Goal: Transaction & Acquisition: Purchase product/service

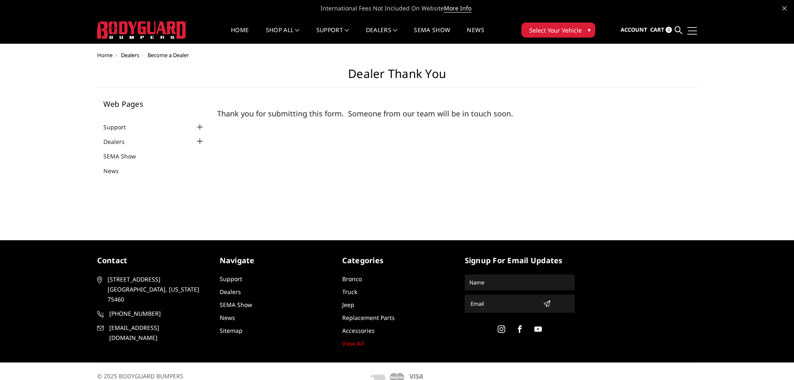
click at [696, 30] on link at bounding box center [691, 30] width 12 height 9
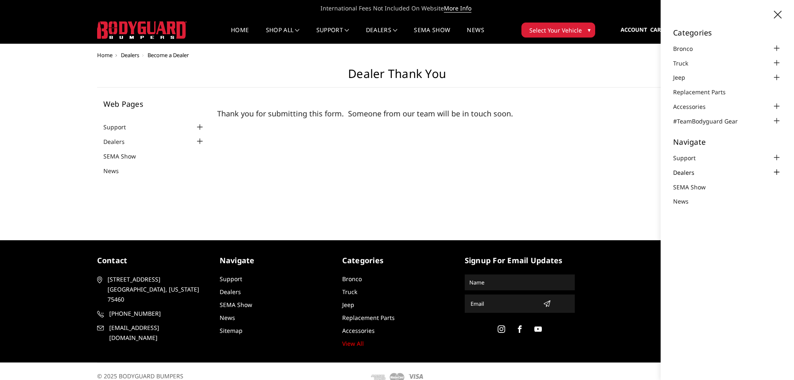
click at [684, 173] on link "Dealers" at bounding box center [689, 172] width 32 height 9
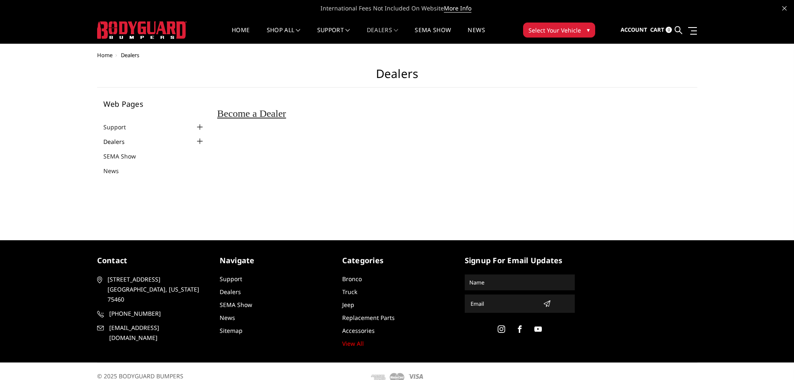
click at [113, 143] on link "Dealers" at bounding box center [119, 141] width 32 height 9
click at [651, 28] on span "Cart" at bounding box center [657, 30] width 14 height 8
click at [237, 30] on link "Home" at bounding box center [241, 35] width 18 height 16
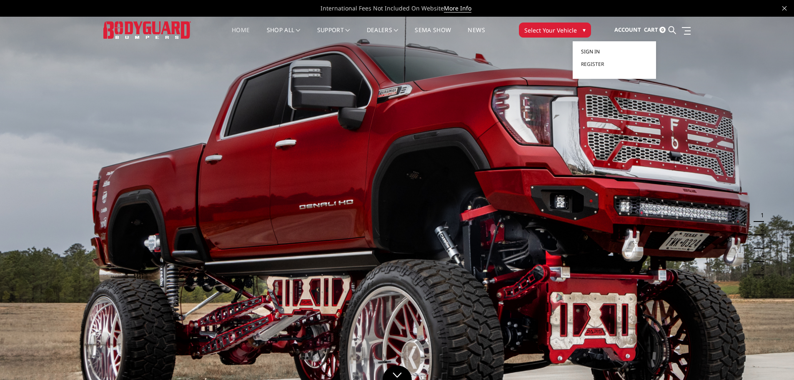
click at [596, 50] on span "Sign in" at bounding box center [590, 51] width 19 height 7
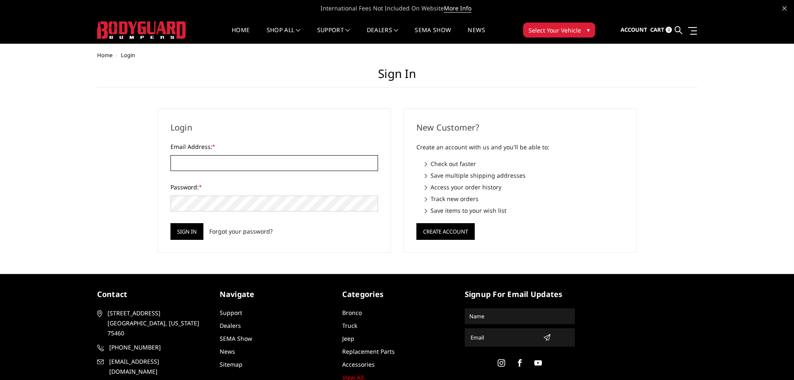
click at [242, 166] on input "Email Address: *" at bounding box center [274, 163] width 208 height 16
paste input "[EMAIL_ADDRESS][DOMAIN_NAME]"
type input "[EMAIL_ADDRESS][DOMAIN_NAME]"
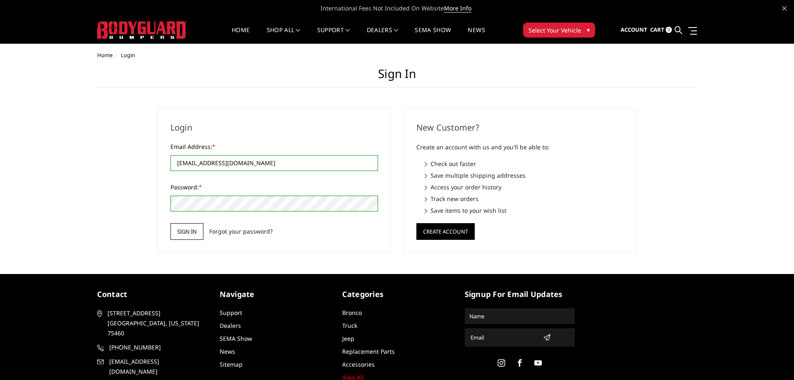
click at [185, 235] on input "Sign in" at bounding box center [186, 231] width 33 height 17
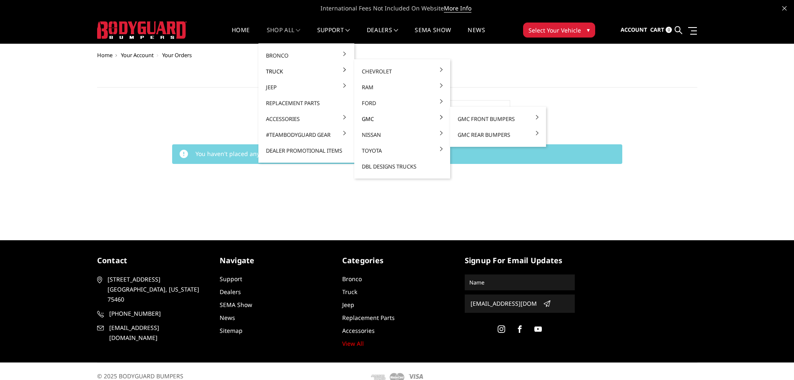
click at [387, 115] on link "GMC" at bounding box center [402, 119] width 89 height 16
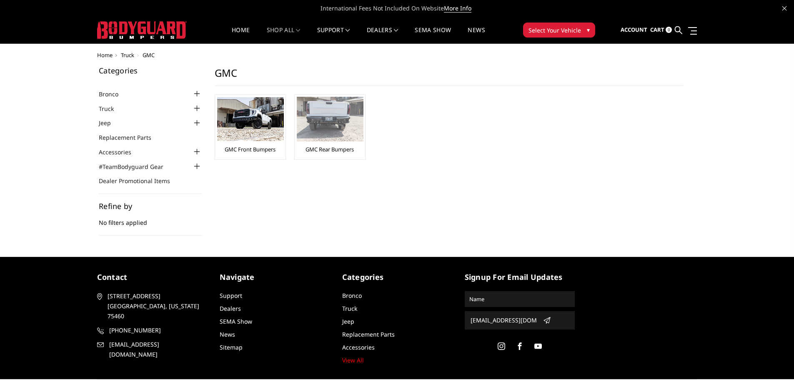
click at [327, 125] on img at bounding box center [330, 119] width 67 height 45
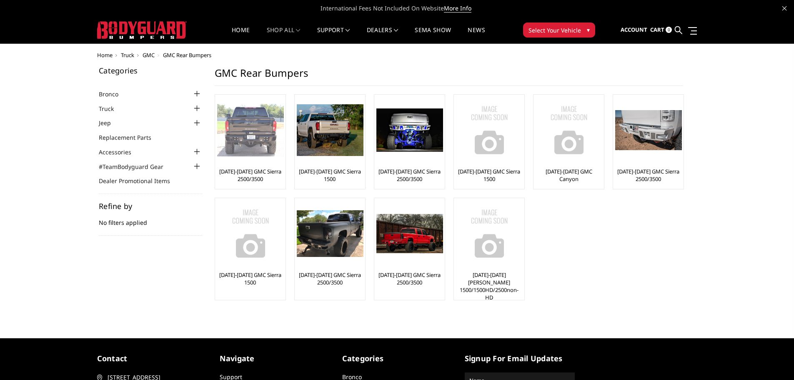
click at [258, 150] on img at bounding box center [250, 130] width 67 height 53
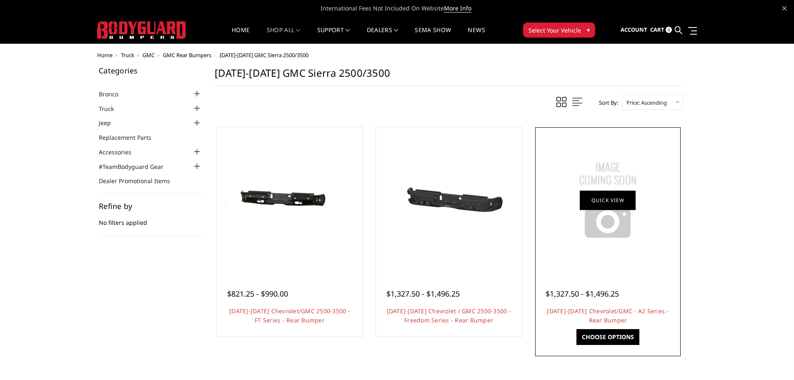
click at [614, 216] on img at bounding box center [608, 200] width 104 height 104
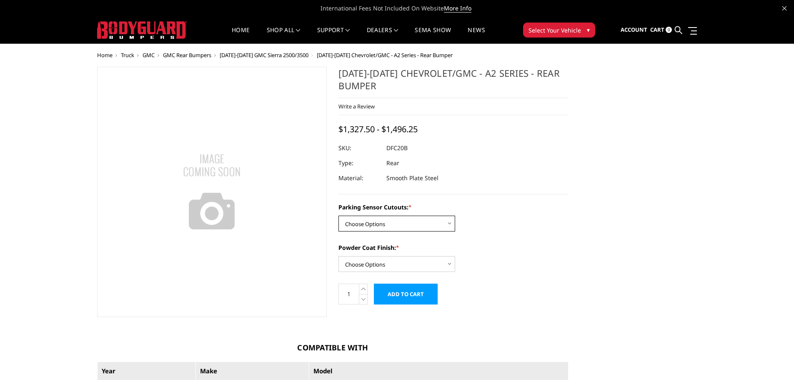
click at [386, 219] on select "Choose Options No - Without Parking Sensor Cutouts Yes - With Parking Sensor Cu…" at bounding box center [396, 224] width 117 height 16
select select "2260"
click at [338, 216] on select "Choose Options No - Without Parking Sensor Cutouts Yes - With Parking Sensor Cu…" at bounding box center [396, 224] width 117 height 16
click at [378, 262] on select "Choose Options Bare Metal Textured Black Powder Coat" at bounding box center [396, 264] width 117 height 16
select select "2263"
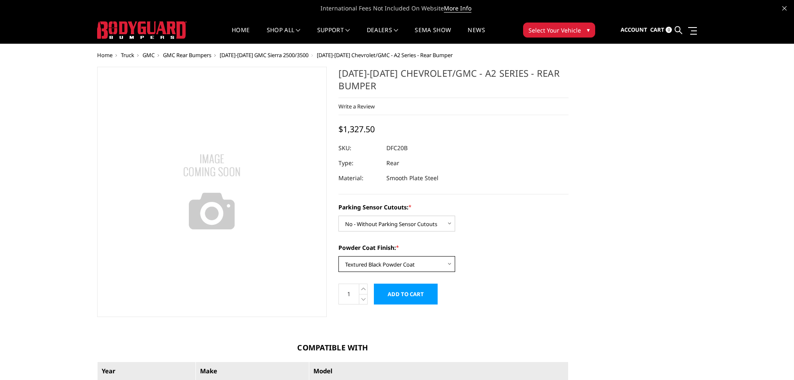
click at [338, 256] on select "Choose Options Bare Metal Textured Black Powder Coat" at bounding box center [396, 264] width 117 height 16
click at [532, 217] on div "Parking Sensor Cutouts: * Choose Options No - Without Parking Sensor Cutouts Ye…" at bounding box center [453, 217] width 230 height 29
click at [245, 27] on link "Home" at bounding box center [241, 35] width 18 height 16
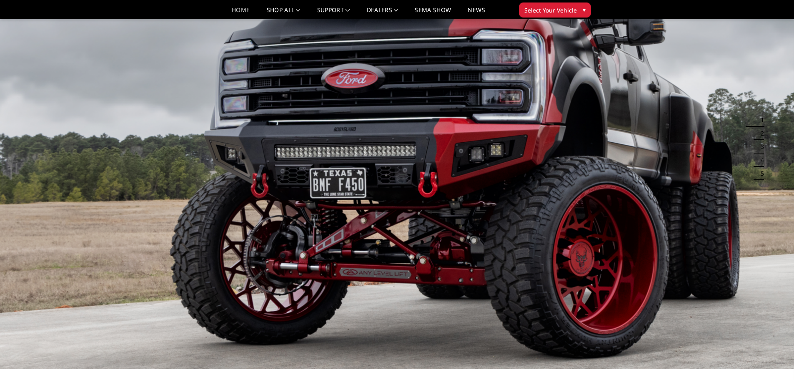
scroll to position [42, 0]
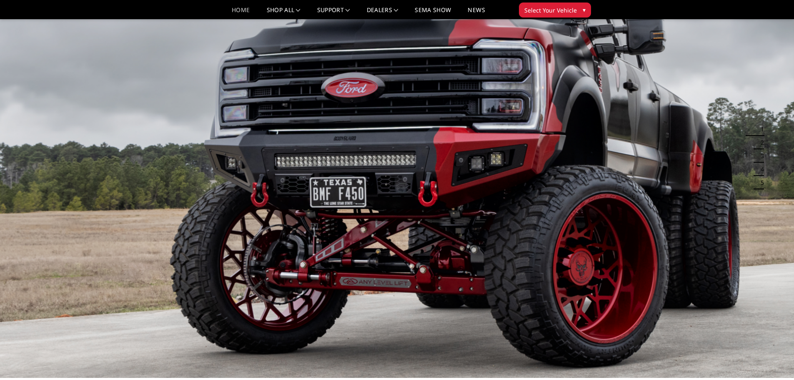
click at [759, 143] on button "2" at bounding box center [760, 142] width 8 height 13
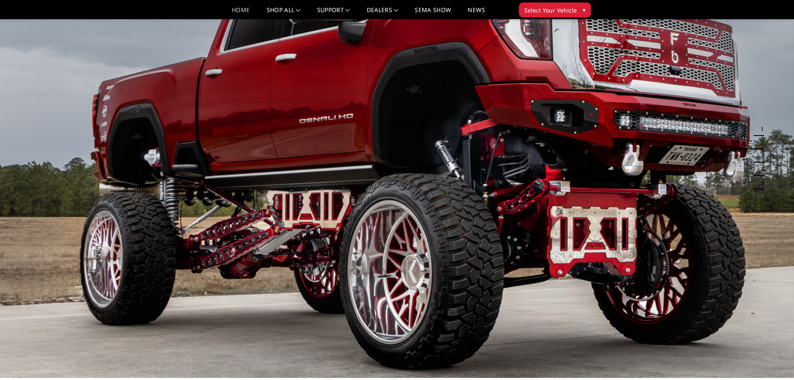
click at [761, 158] on button "3" at bounding box center [760, 155] width 8 height 13
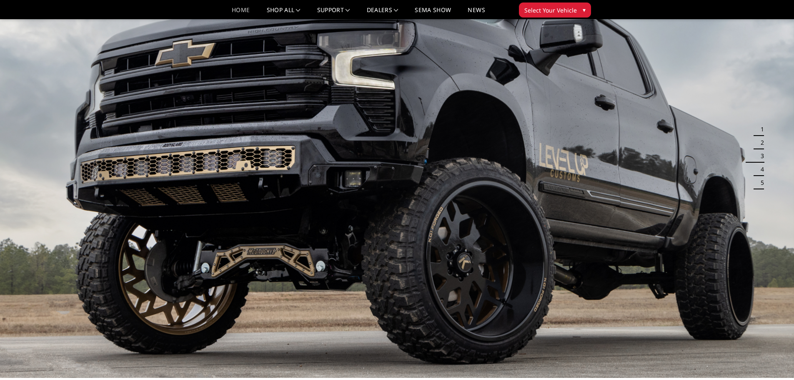
click at [760, 172] on button "4" at bounding box center [760, 169] width 8 height 13
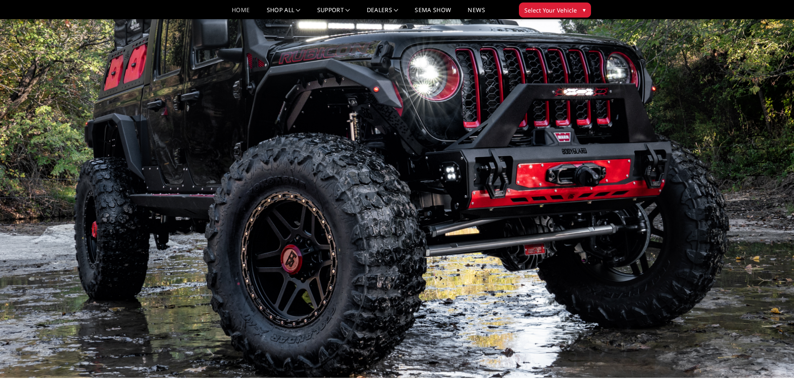
click at [762, 185] on button "5" at bounding box center [760, 182] width 8 height 13
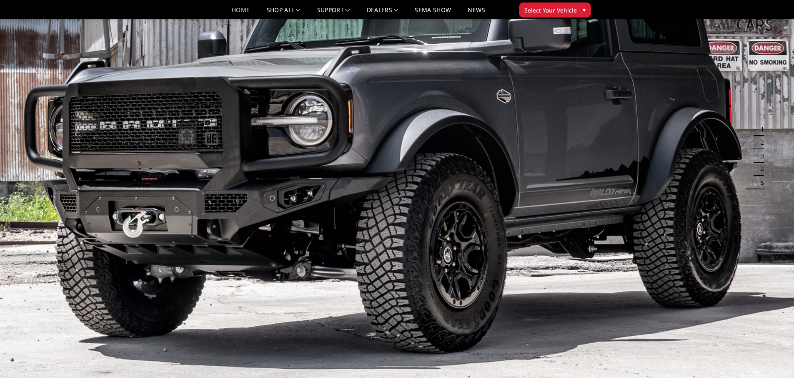
click at [759, 131] on button "1" at bounding box center [760, 129] width 8 height 13
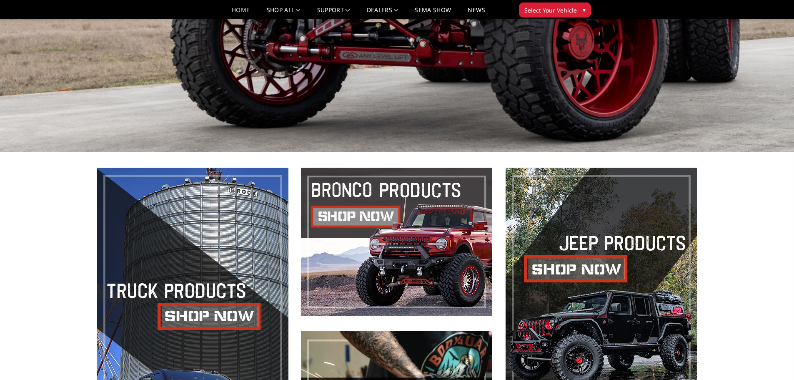
scroll to position [167, 0]
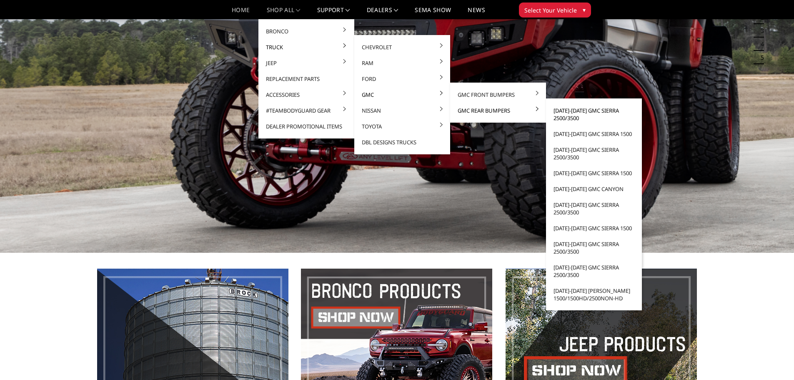
click at [567, 113] on link "[DATE]-[DATE] GMC Sierra 2500/3500" at bounding box center [593, 114] width 89 height 23
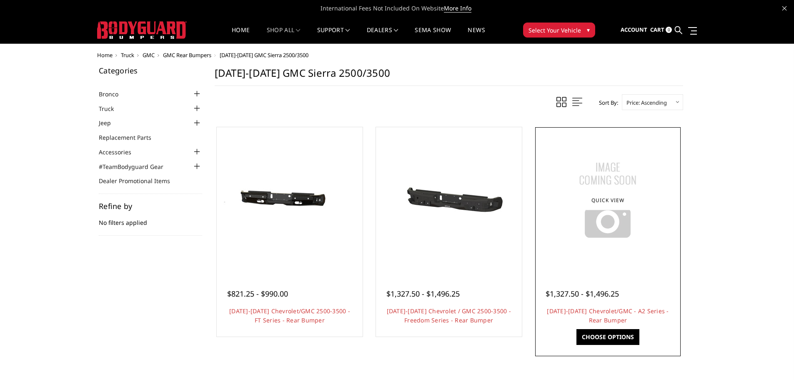
click at [596, 221] on img at bounding box center [608, 200] width 104 height 104
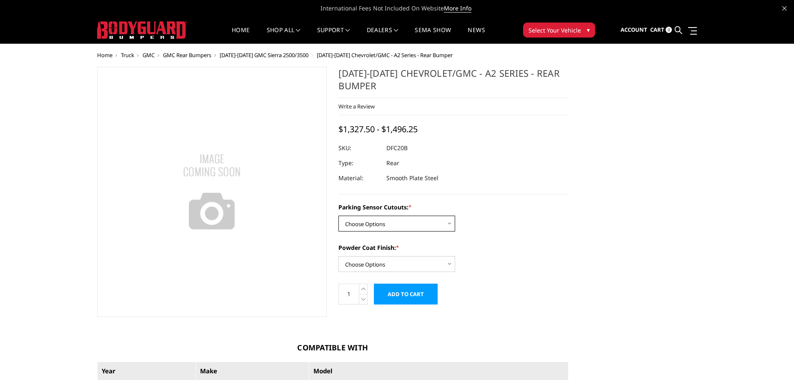
click at [382, 223] on select "Choose Options No - Without Parking Sensor Cutouts Yes - With Parking Sensor Cu…" at bounding box center [396, 224] width 117 height 16
select select "2260"
click at [338, 216] on select "Choose Options No - Without Parking Sensor Cutouts Yes - With Parking Sensor Cu…" at bounding box center [396, 224] width 117 height 16
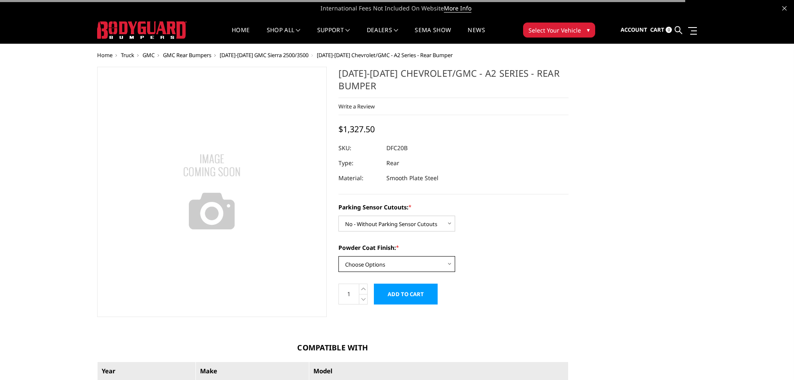
click at [374, 264] on select "Choose Options Bare Metal Textured Black Powder Coat" at bounding box center [396, 264] width 117 height 16
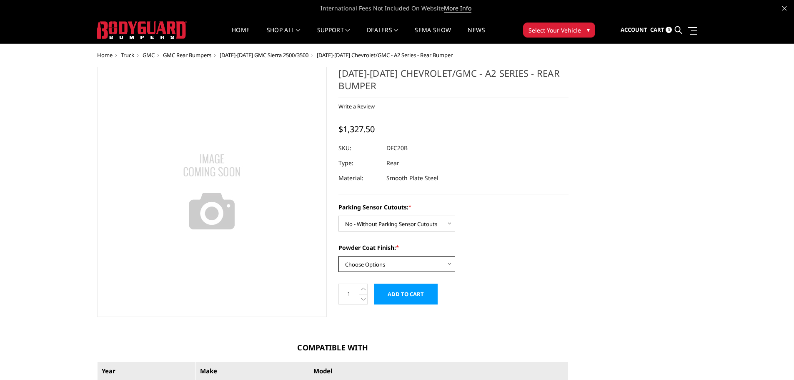
select select "2263"
click at [338, 256] on select "Choose Options Bare Metal Textured Black Powder Coat" at bounding box center [396, 264] width 117 height 16
click at [404, 147] on dd "DFC20BNT" at bounding box center [400, 147] width 29 height 15
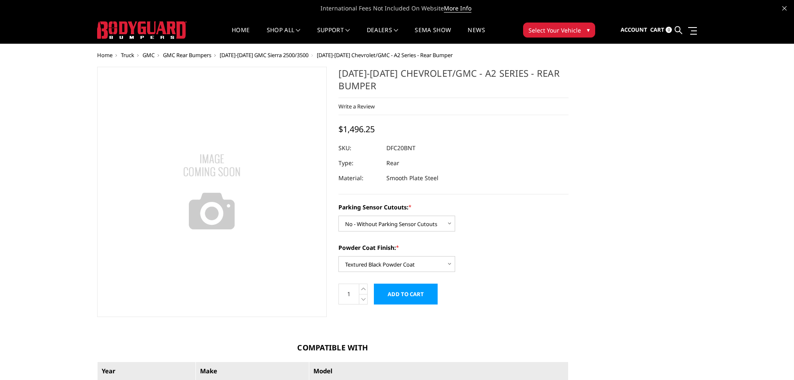
click at [404, 147] on dd "DFC20BNT" at bounding box center [400, 147] width 29 height 15
drag, startPoint x: 386, startPoint y: 145, endPoint x: 397, endPoint y: 150, distance: 12.3
click at [397, 150] on dl "SKU: DFC20BNT UPC: Type: Rear Material: Smooth Plate Steel" at bounding box center [453, 162] width 230 height 45
drag, startPoint x: 389, startPoint y: 148, endPoint x: 414, endPoint y: 148, distance: 25.0
click at [414, 148] on dd "DFC20BNT" at bounding box center [400, 147] width 29 height 15
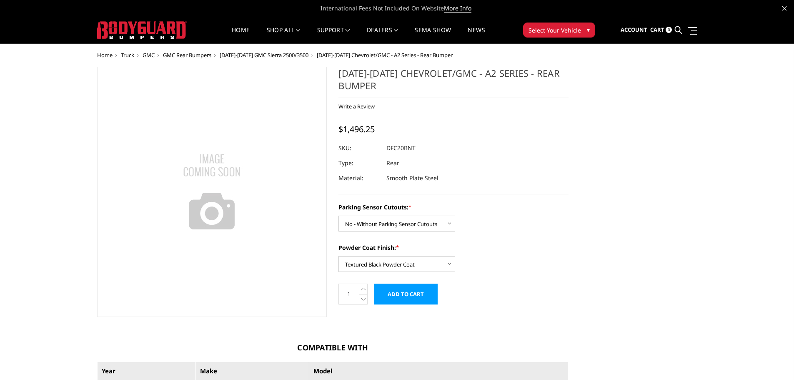
click at [439, 158] on dl "SKU: DFC20BNT UPC: Type: Rear Material: Smooth Plate Steel" at bounding box center [453, 162] width 230 height 45
click at [500, 268] on div "Powder Coat Finish: * Choose Options Bare Metal Textured Black Powder Coat" at bounding box center [453, 257] width 230 height 29
click at [399, 145] on dd "DFC20BNT" at bounding box center [400, 147] width 29 height 15
click at [400, 147] on dd "DFC20BNT" at bounding box center [400, 147] width 29 height 15
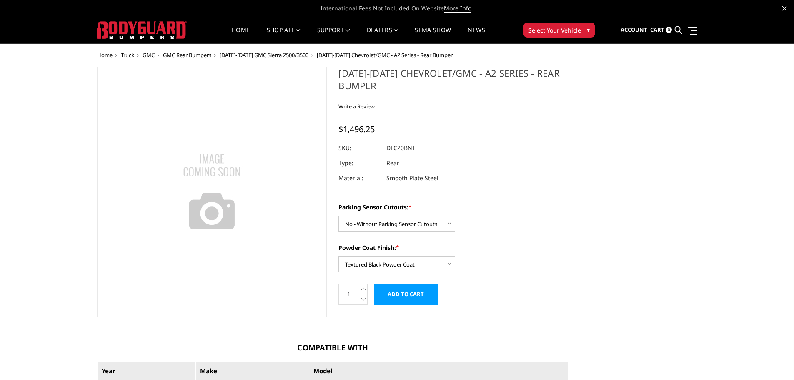
click at [405, 293] on input "Add to Cart" at bounding box center [406, 293] width 64 height 21
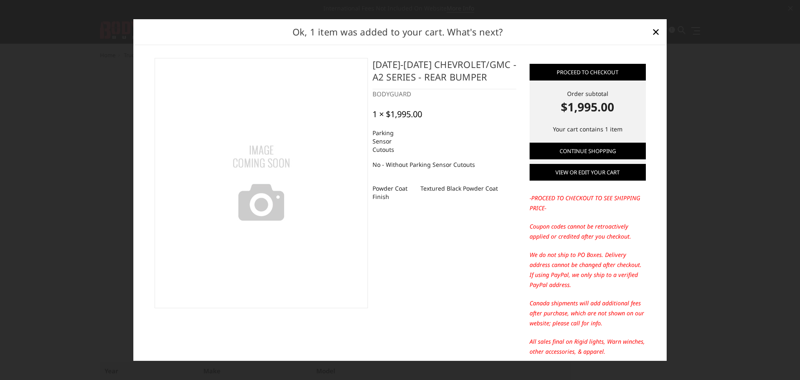
click at [576, 173] on link "View or edit your cart" at bounding box center [588, 172] width 116 height 17
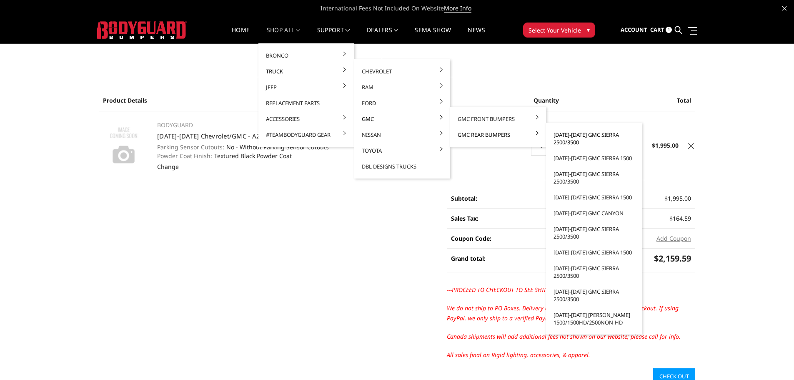
click at [587, 136] on link "[DATE]-[DATE] GMC Sierra 2500/3500" at bounding box center [593, 138] width 89 height 23
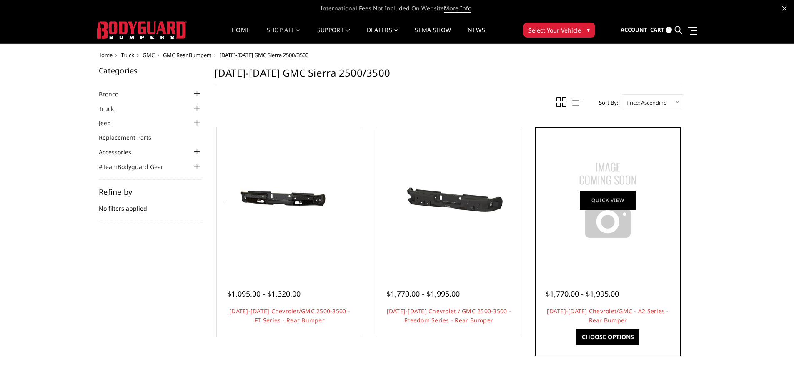
click at [598, 206] on link "Quick view" at bounding box center [608, 200] width 56 height 20
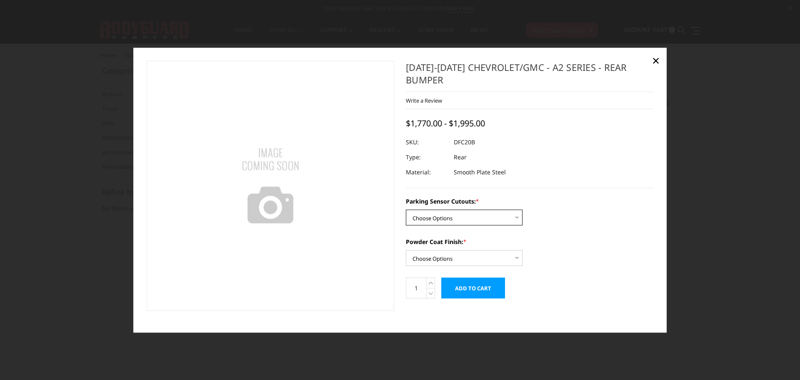
click at [448, 209] on select "Choose Options No - Without Parking Sensor Cutouts Yes - With Parking Sensor Cu…" at bounding box center [464, 217] width 117 height 16
select select "2260"
click at [406, 209] on select "Choose Options No - Without Parking Sensor Cutouts Yes - With Parking Sensor Cu…" at bounding box center [464, 217] width 117 height 16
click at [465, 250] on select "Choose Options Bare Metal Textured Black Powder Coat" at bounding box center [464, 258] width 117 height 16
select select "2263"
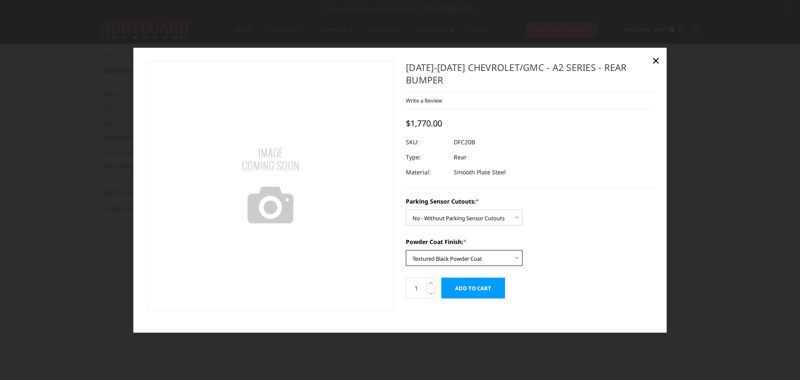
click at [406, 250] on select "Choose Options Bare Metal Textured Black Powder Coat" at bounding box center [464, 258] width 117 height 16
drag, startPoint x: 455, startPoint y: 129, endPoint x: 493, endPoint y: 129, distance: 37.9
click at [493, 134] on dl "SKU: DFC20BNT UPC: Type: Rear Material: Smooth Plate Steel" at bounding box center [530, 156] width 248 height 45
drag, startPoint x: 408, startPoint y: 64, endPoint x: 648, endPoint y: 60, distance: 240.5
click at [617, 67] on h1 "[DATE]-[DATE] Chevrolet/GMC - A2 Series - Rear Bumper" at bounding box center [530, 76] width 248 height 31
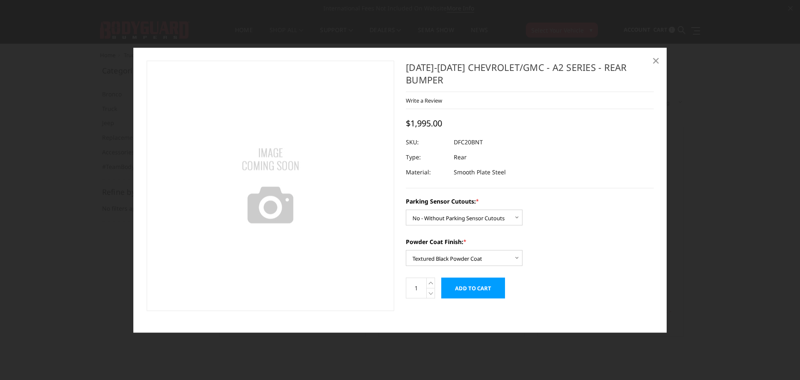
click at [655, 60] on span "×" at bounding box center [656, 60] width 8 height 18
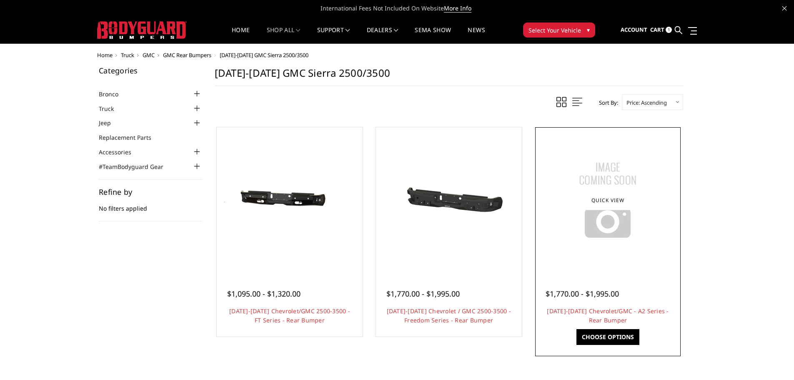
click at [625, 290] on div "$1,770.00 - $1,995.00" at bounding box center [590, 293] width 88 height 11
drag, startPoint x: 546, startPoint y: 311, endPoint x: 625, endPoint y: 319, distance: 80.0
click at [624, 322] on h4 "[DATE]-[DATE] Chevrolet/GMC - A2 Series - Rear Bumper" at bounding box center [608, 315] width 125 height 18
click at [605, 219] on img at bounding box center [608, 200] width 104 height 104
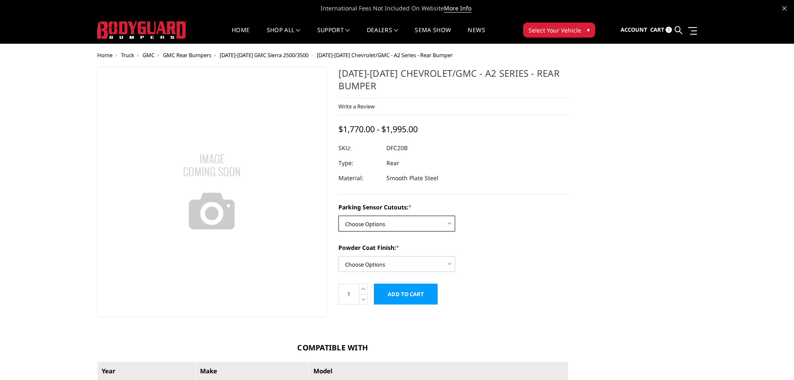
drag, startPoint x: 371, startPoint y: 229, endPoint x: 386, endPoint y: 221, distance: 17.7
click at [372, 228] on select "Choose Options No - Without Parking Sensor Cutouts Yes - With Parking Sensor Cu…" at bounding box center [396, 224] width 117 height 16
select select "2260"
click at [338, 216] on select "Choose Options No - Without Parking Sensor Cutouts Yes - With Parking Sensor Cu…" at bounding box center [396, 224] width 117 height 16
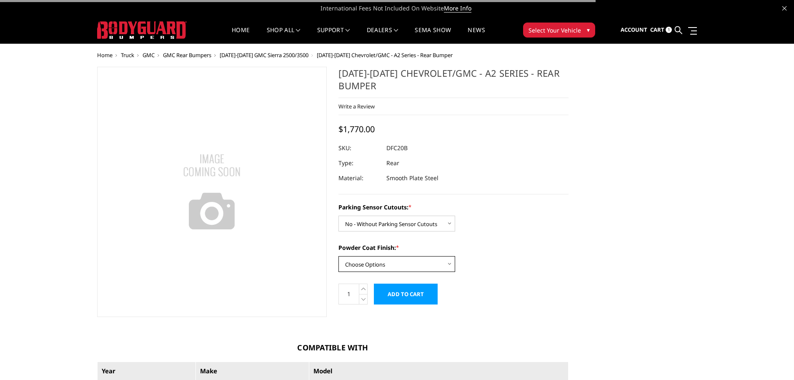
click at [390, 264] on select "Choose Options Bare Metal Textured Black Powder Coat" at bounding box center [396, 264] width 117 height 16
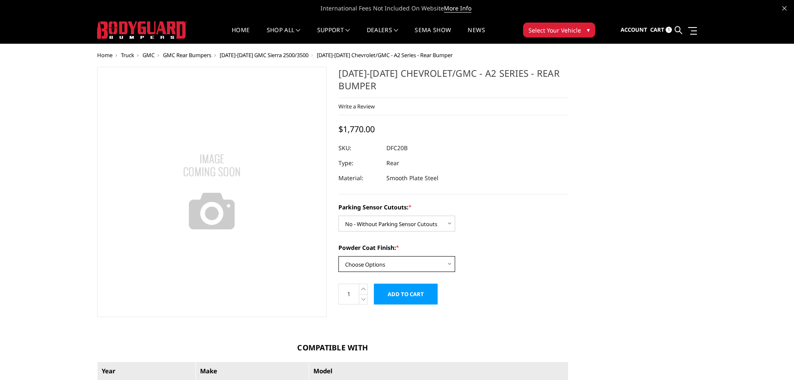
select select "2263"
click at [338, 256] on select "Choose Options Bare Metal Textured Black Powder Coat" at bounding box center [396, 264] width 117 height 16
click at [364, 76] on h1 "[DATE]-[DATE] Chevrolet/GMC - A2 Series - Rear Bumper" at bounding box center [453, 82] width 230 height 31
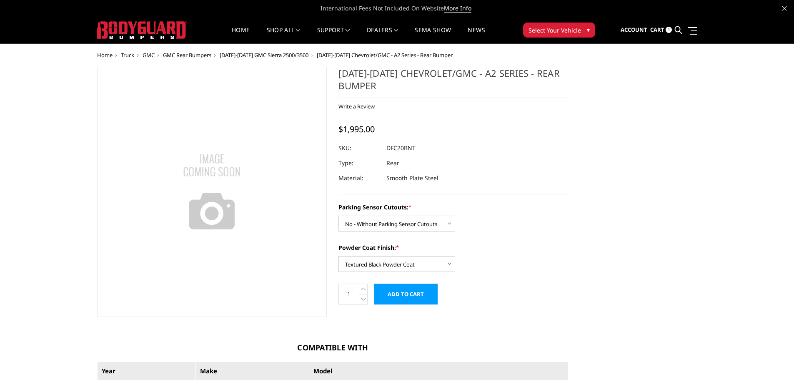
drag, startPoint x: 339, startPoint y: 72, endPoint x: 386, endPoint y: 85, distance: 49.0
click at [386, 85] on h1 "[DATE]-[DATE] Chevrolet/GMC - A2 Series - Rear Bumper" at bounding box center [453, 82] width 230 height 31
select select "2260"
select select "2263"
